Goal: Information Seeking & Learning: Understand process/instructions

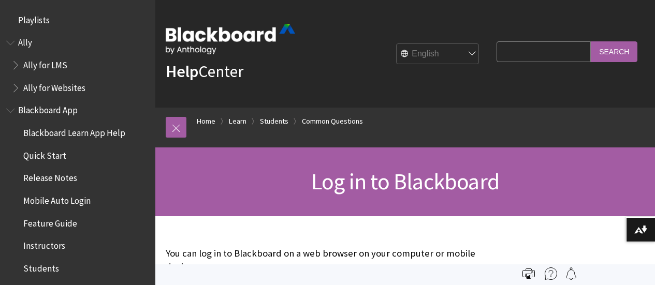
scroll to position [1133, 0]
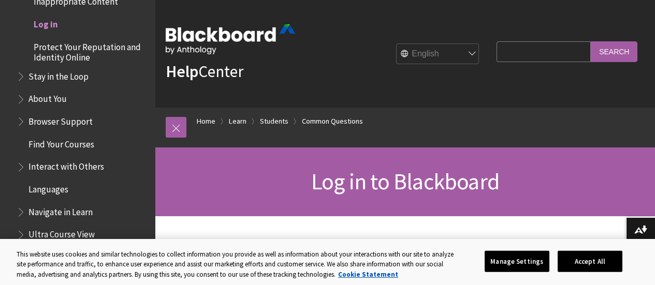
click at [349, 190] on span "Log in to Blackboard" at bounding box center [405, 181] width 188 height 28
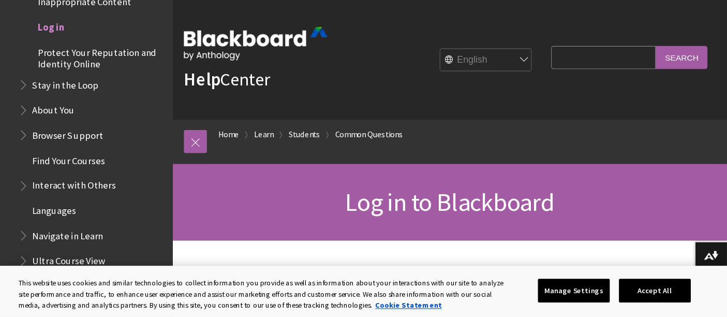
scroll to position [0, 0]
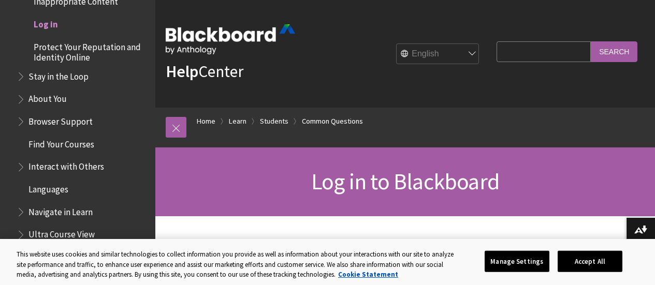
click at [46, 20] on span "Log in" at bounding box center [46, 23] width 24 height 14
click at [622, 263] on button "Accept All" at bounding box center [590, 262] width 65 height 22
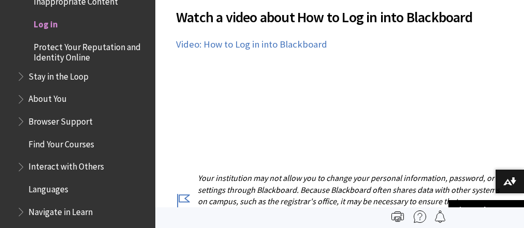
scroll to position [848, 0]
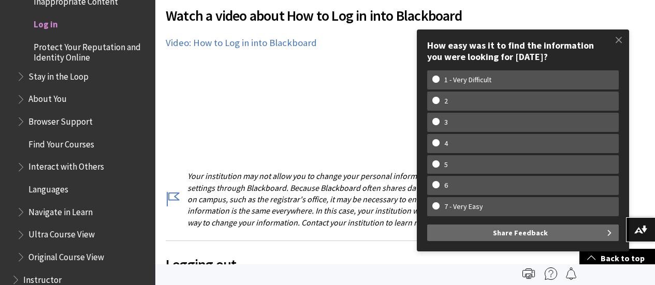
scroll to position [1133, 0]
click at [620, 40] on span at bounding box center [619, 40] width 22 height 22
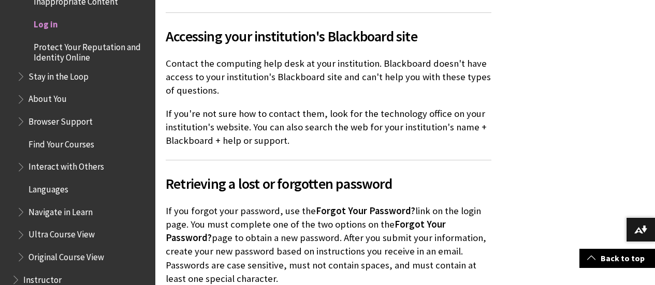
scroll to position [2430, 0]
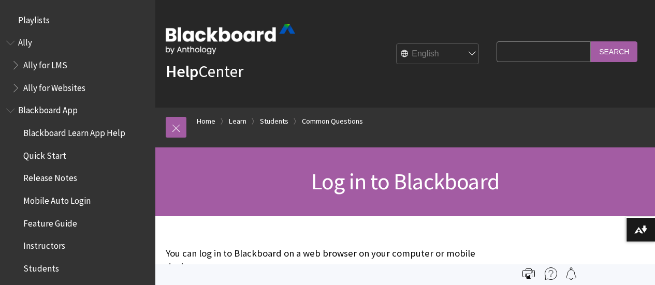
scroll to position [1133, 0]
